Goal: Information Seeking & Learning: Learn about a topic

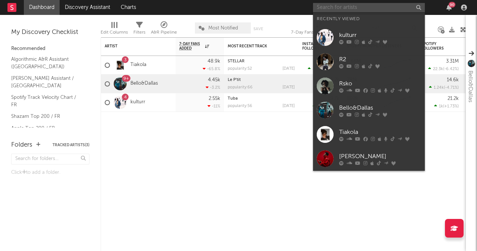
click at [347, 9] on input "text" at bounding box center [369, 7] width 112 height 9
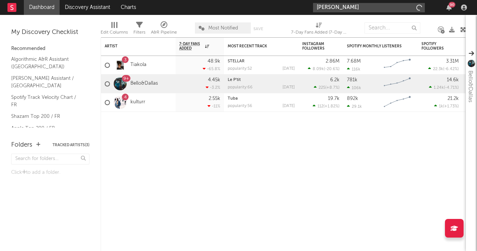
type input "niaks [PERSON_NAME]"
click at [347, 9] on input "niaks [PERSON_NAME]" at bounding box center [369, 7] width 112 height 9
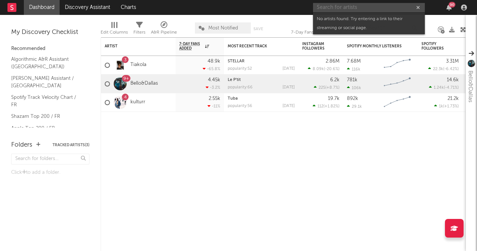
click at [347, 9] on input "text" at bounding box center [369, 7] width 112 height 9
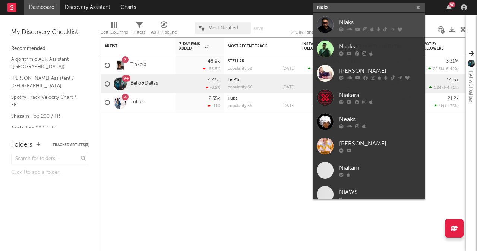
type input "niaks"
click at [353, 25] on div "Niaks" at bounding box center [380, 22] width 82 height 9
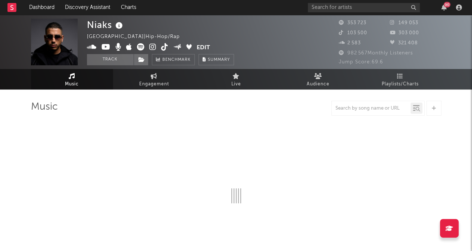
select select "6m"
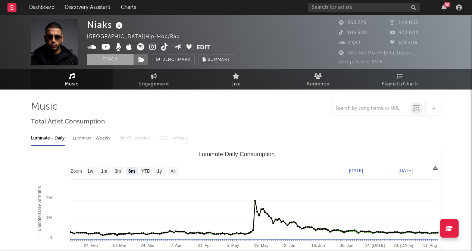
click at [110, 59] on button "Track" at bounding box center [110, 59] width 47 height 11
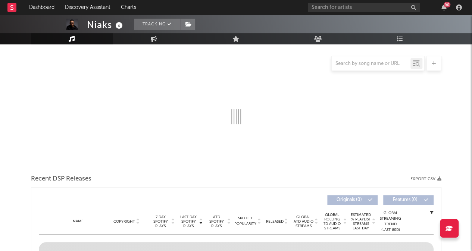
scroll to position [102, 0]
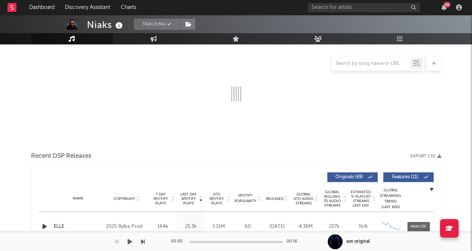
select select "6m"
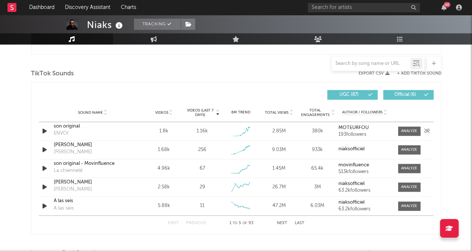
scroll to position [492, 0]
